Goal: Information Seeking & Learning: Learn about a topic

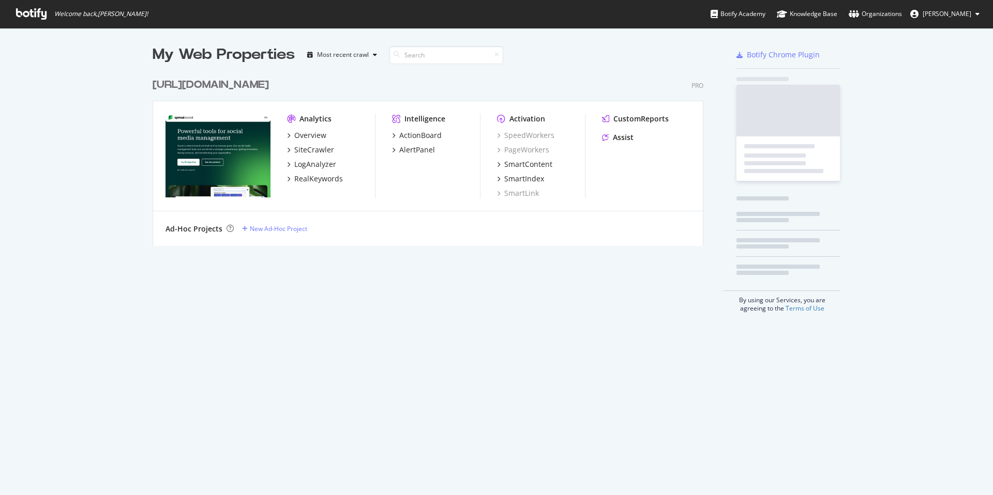
scroll to position [495, 993]
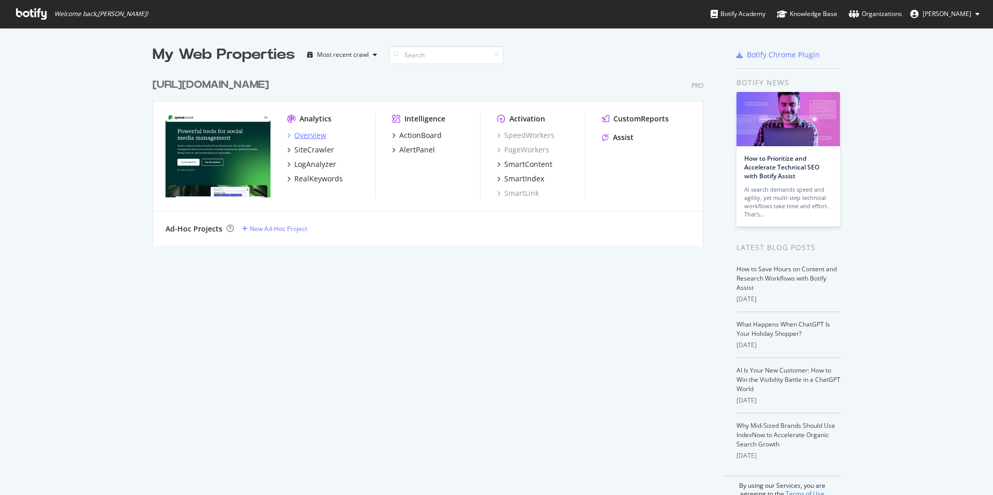
click at [307, 131] on div "Overview" at bounding box center [310, 135] width 32 height 10
